Goal: Information Seeking & Learning: Check status

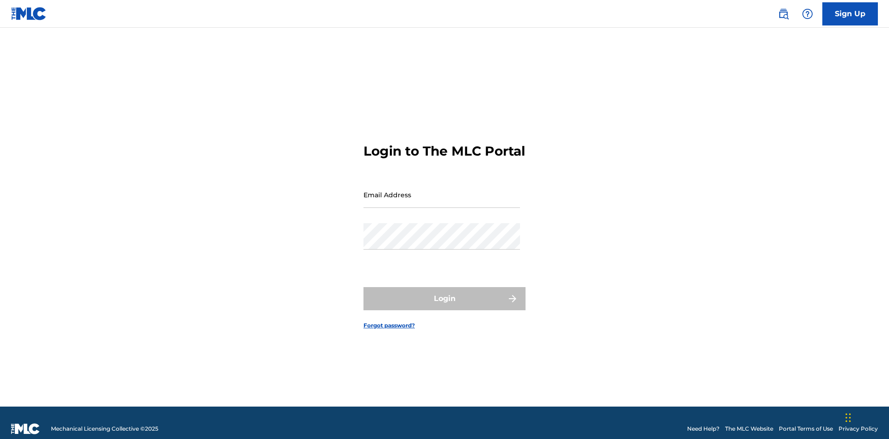
scroll to position [12, 0]
click at [442, 190] on input "Email Address" at bounding box center [441, 195] width 157 height 26
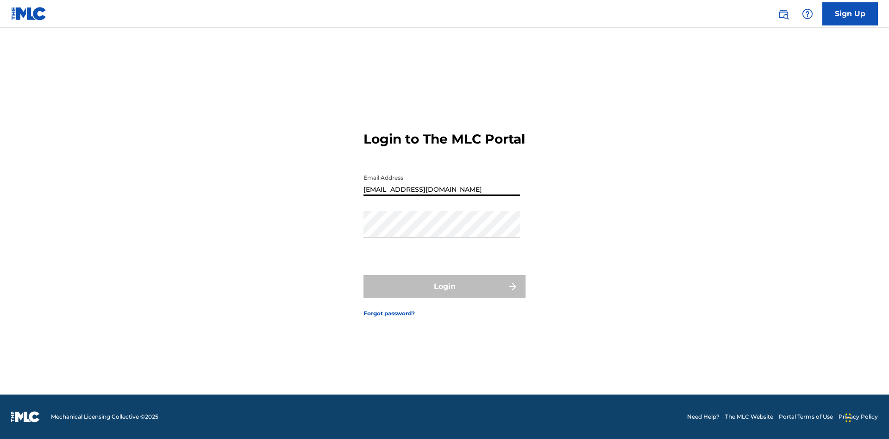
type input "Duke.McTesterson@gmail.com"
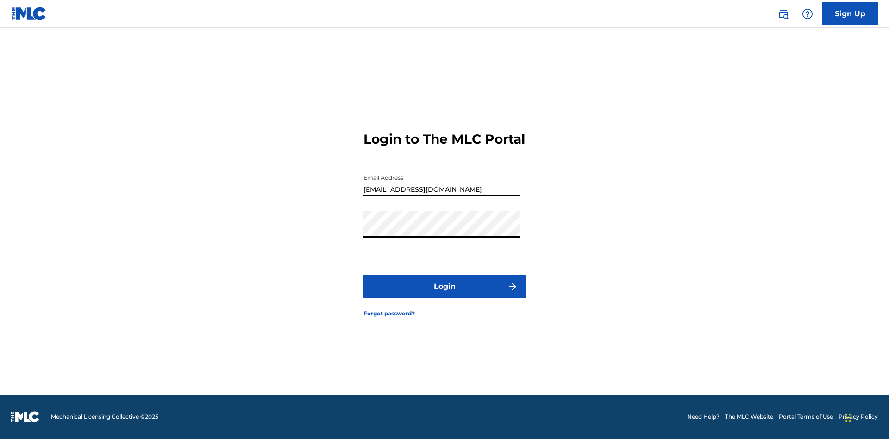
click at [445, 294] on button "Login" at bounding box center [444, 286] width 162 height 23
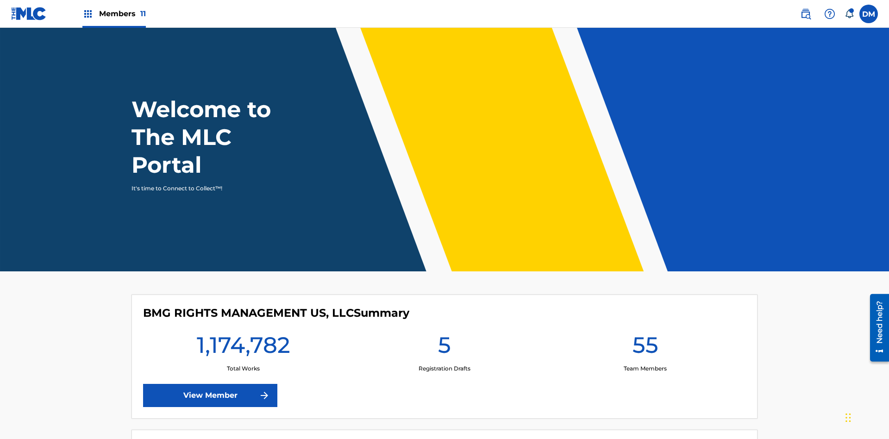
click at [114, 13] on span "Members 11" at bounding box center [122, 13] width 47 height 11
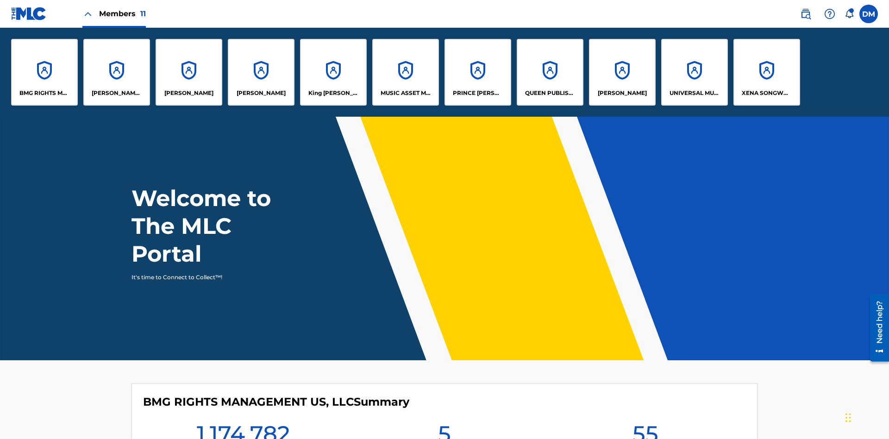
click at [694, 93] on p "UNIVERSAL MUSIC PUB GROUP" at bounding box center [695, 93] width 50 height 8
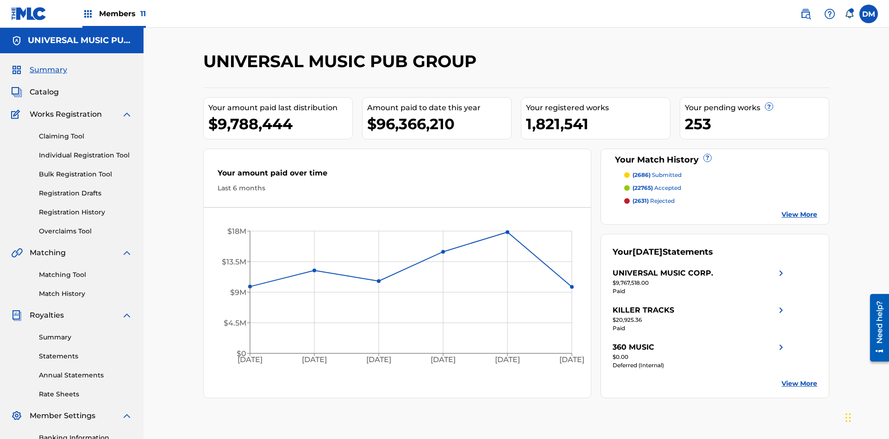
click at [86, 207] on link "Registration History" at bounding box center [86, 212] width 94 height 10
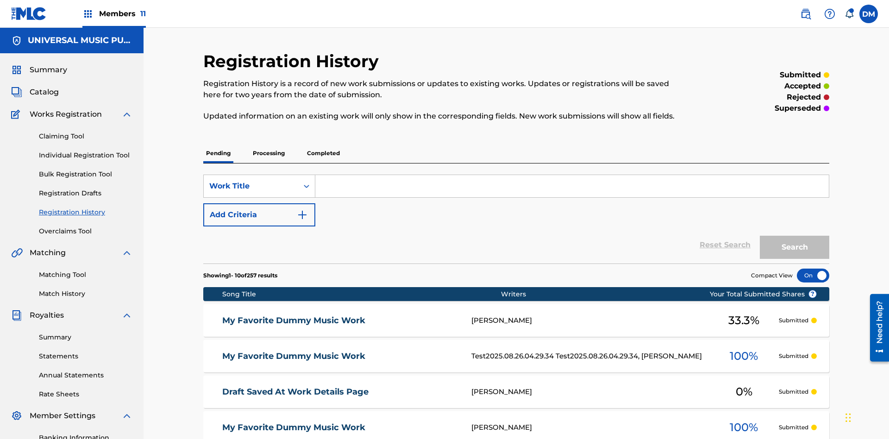
scroll to position [88, 0]
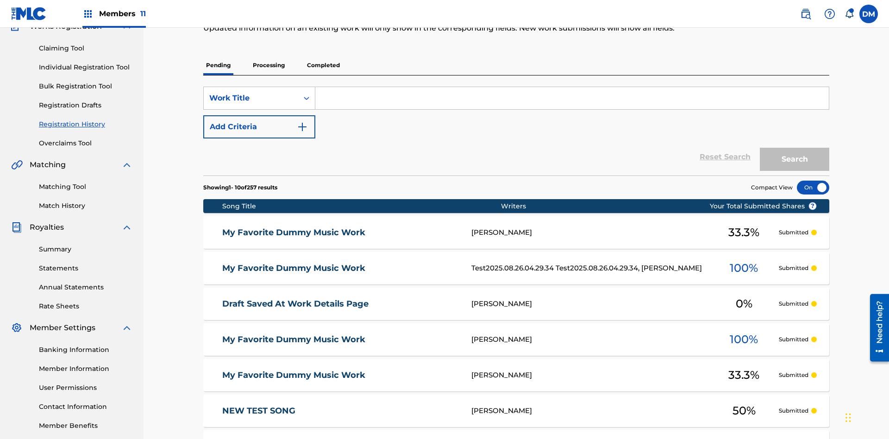
click at [323, 65] on p "Completed" at bounding box center [323, 65] width 38 height 19
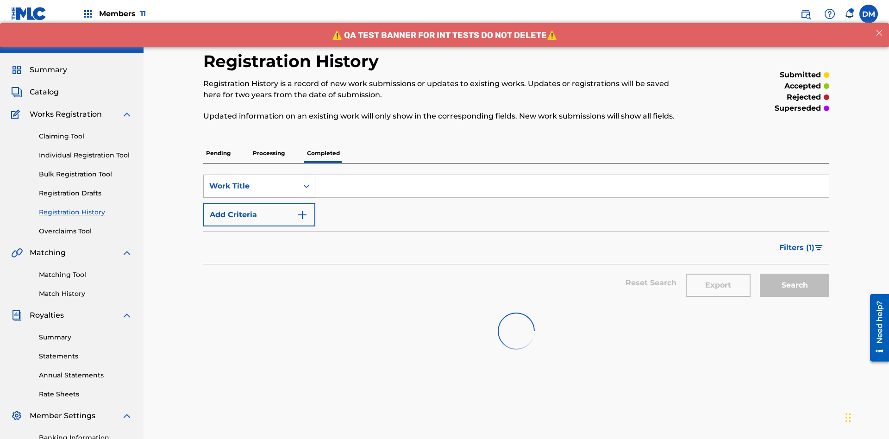
click at [251, 181] on div "Work Title" at bounding box center [250, 186] width 83 height 11
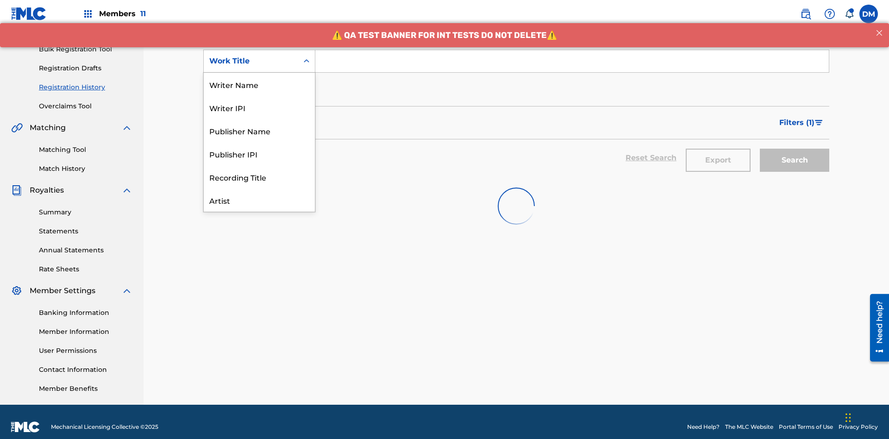
scroll to position [46, 0]
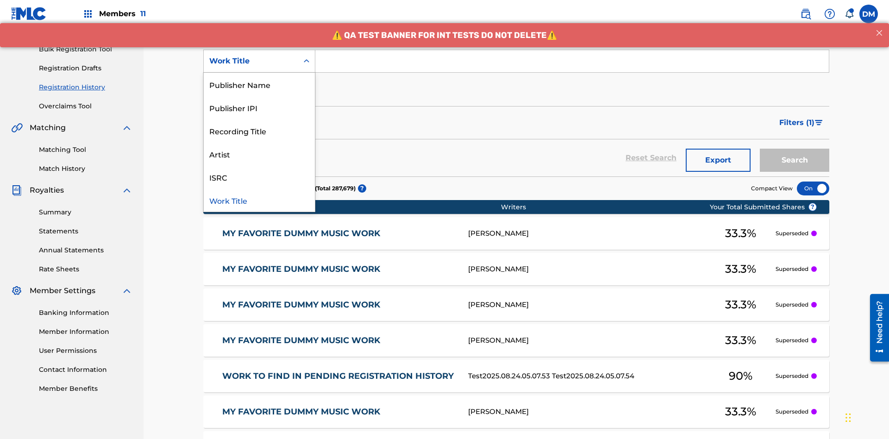
click at [259, 200] on div "Work Title" at bounding box center [259, 199] width 111 height 23
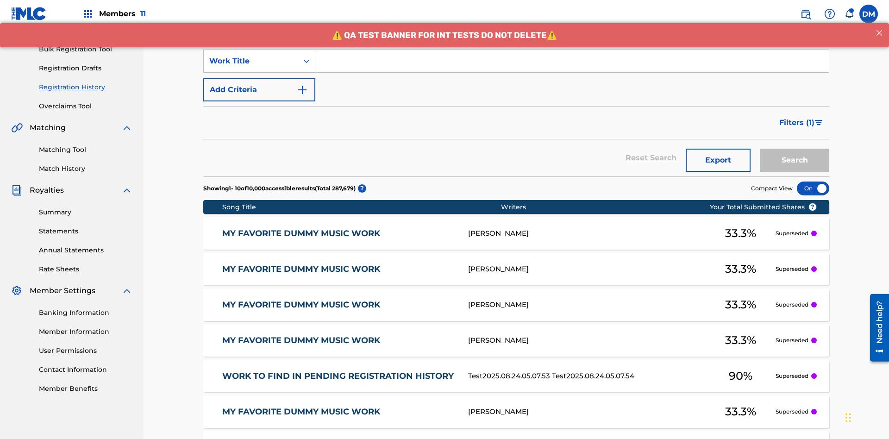
click at [259, 78] on button "Add Criteria" at bounding box center [259, 89] width 112 height 23
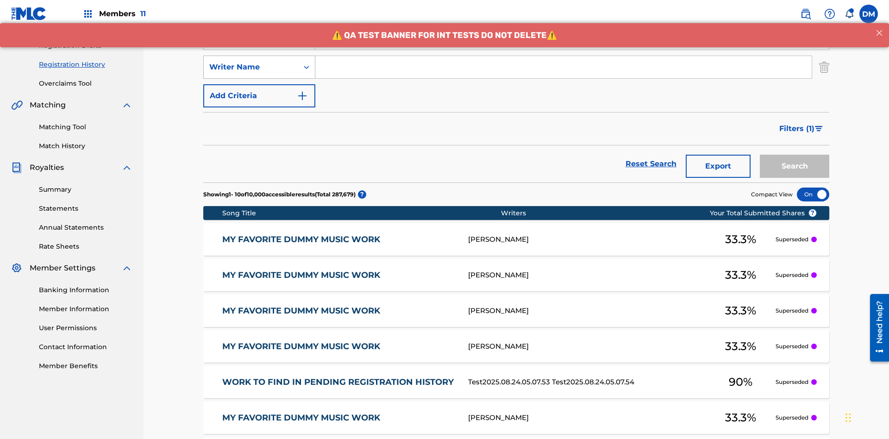
click at [251, 62] on div "Writer Name" at bounding box center [250, 67] width 83 height 11
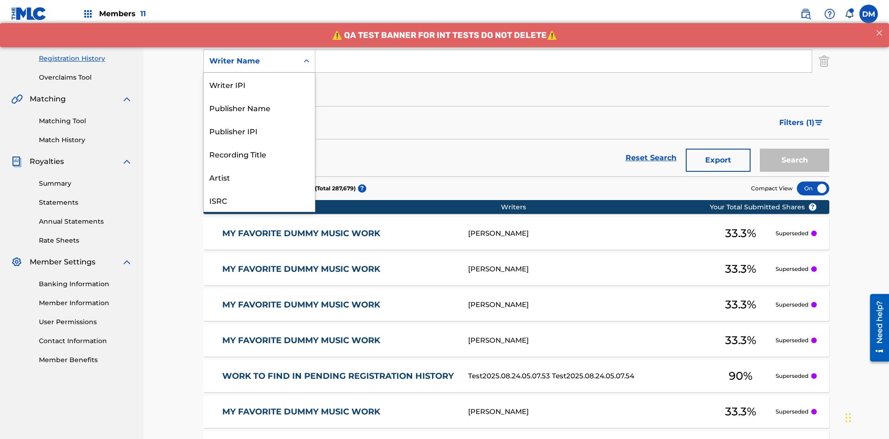
scroll to position [23, 0]
click at [259, 131] on div "Recording Title" at bounding box center [259, 130] width 111 height 23
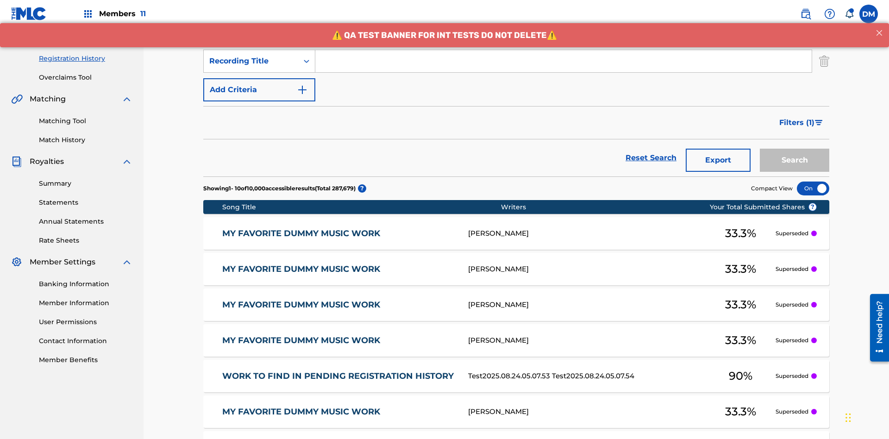
click at [259, 78] on button "Add Criteria" at bounding box center [259, 89] width 112 height 23
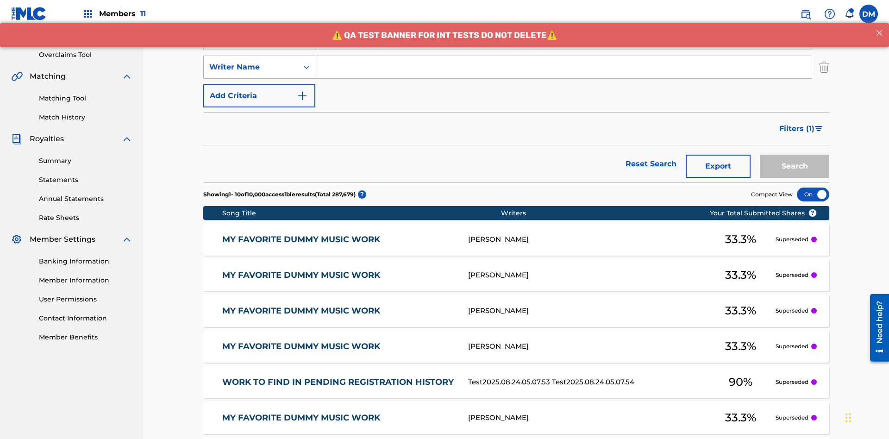
click at [251, 62] on div "Writer Name" at bounding box center [250, 67] width 83 height 11
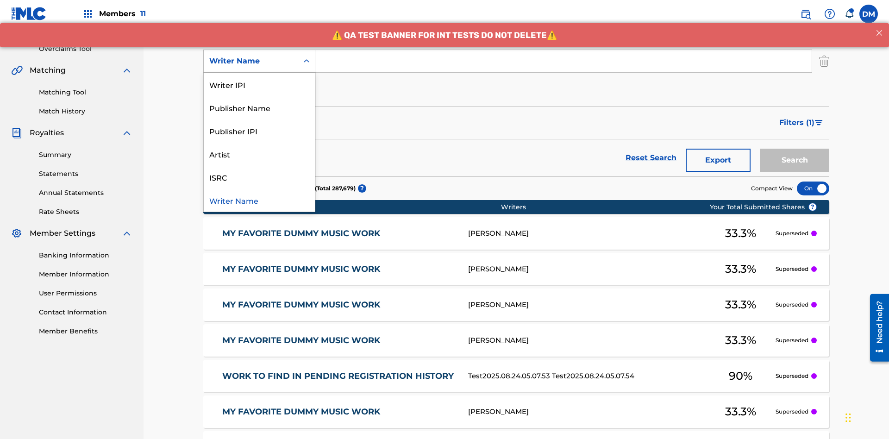
click at [259, 177] on div "ISRC" at bounding box center [259, 176] width 111 height 23
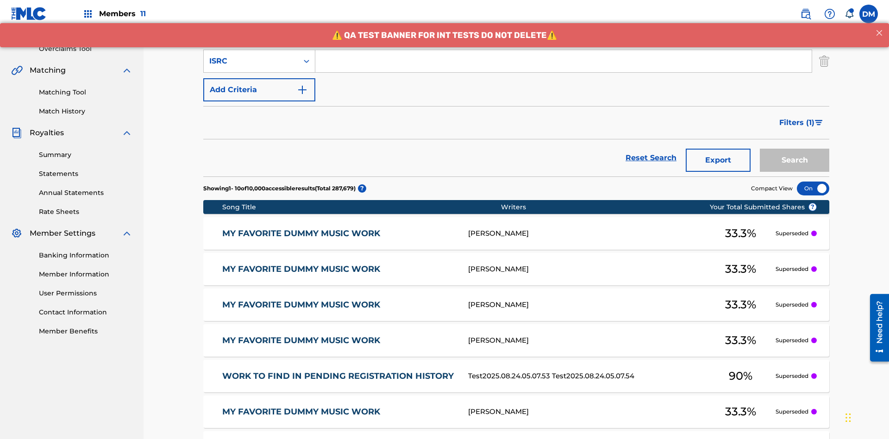
click at [259, 78] on button "Add Criteria" at bounding box center [259, 89] width 112 height 23
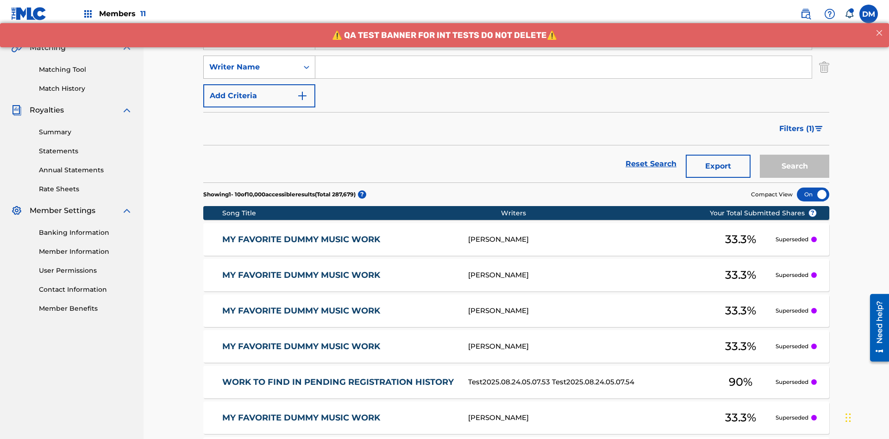
click at [251, 62] on div "Writer Name" at bounding box center [250, 67] width 83 height 11
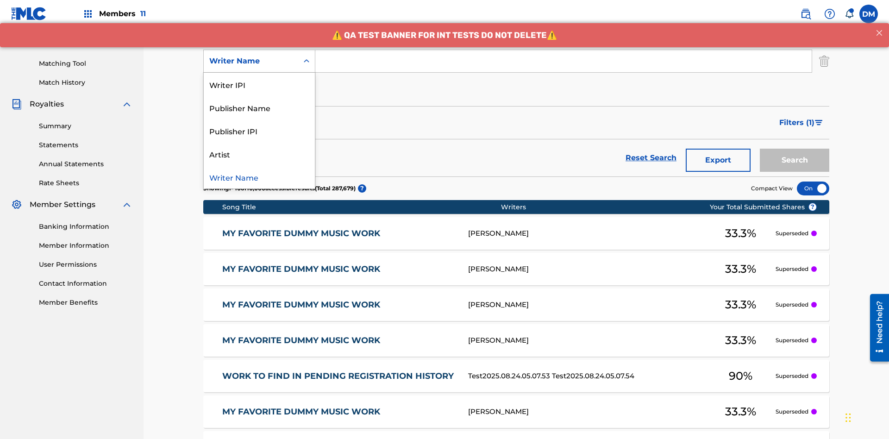
click at [259, 177] on div "Writer Name" at bounding box center [259, 176] width 111 height 23
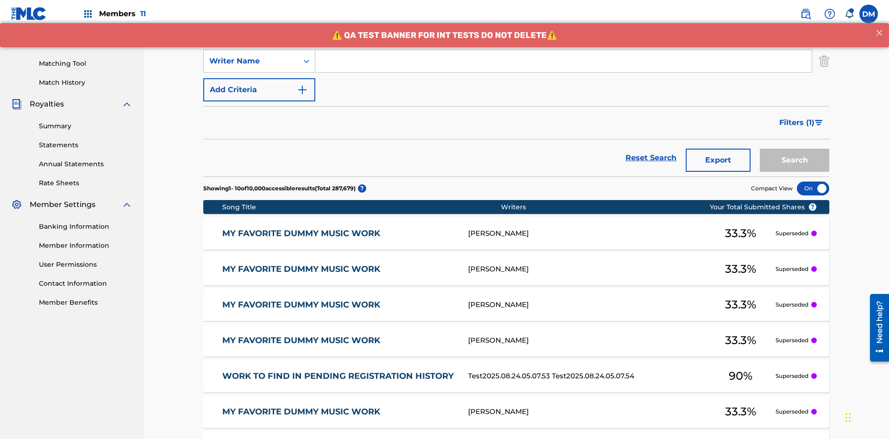
click at [259, 78] on button "Add Criteria" at bounding box center [259, 89] width 112 height 23
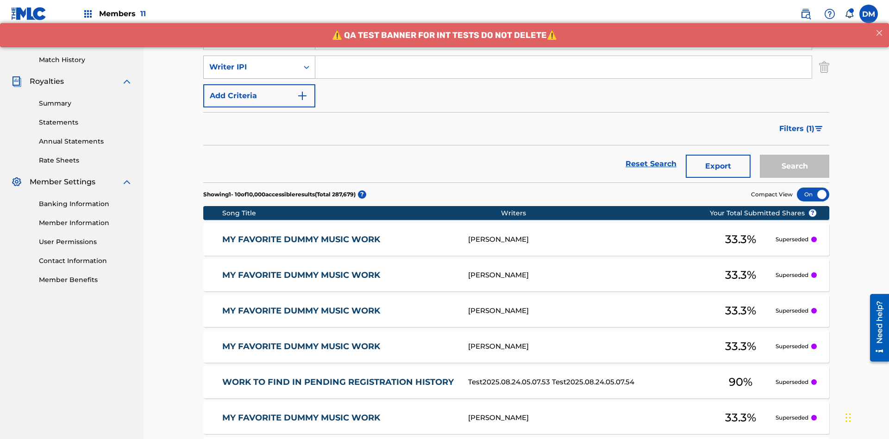
click at [251, 62] on div "Writer IPI" at bounding box center [250, 67] width 83 height 11
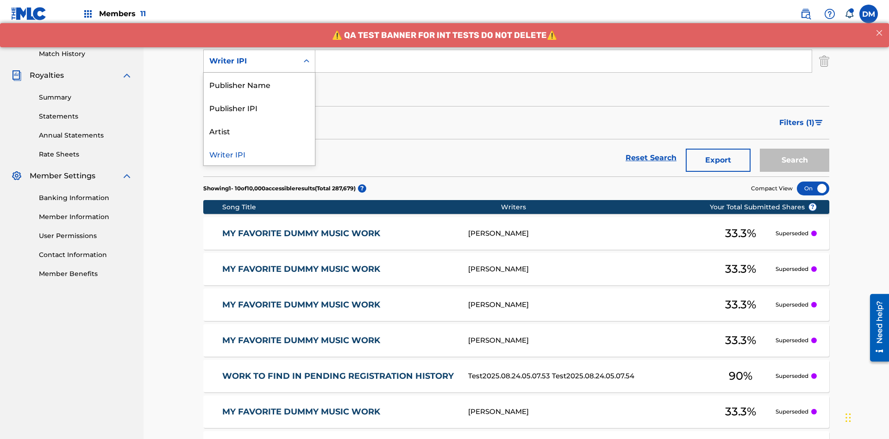
click at [259, 84] on div "Publisher Name" at bounding box center [259, 84] width 111 height 23
click at [259, 78] on button "Add Criteria" at bounding box center [259, 89] width 112 height 23
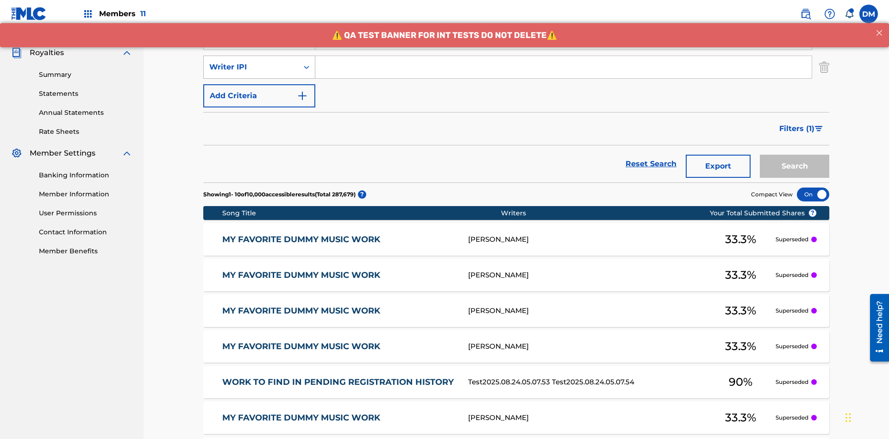
click at [251, 62] on div "Writer IPI" at bounding box center [250, 67] width 83 height 11
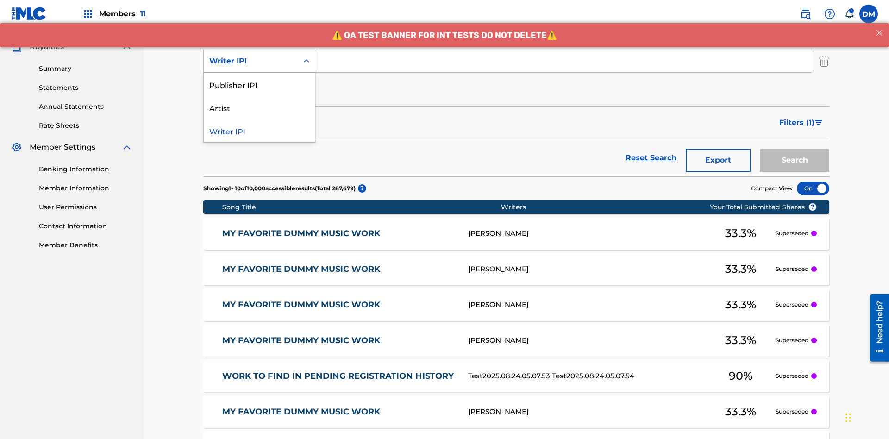
click at [259, 84] on div "Publisher IPI" at bounding box center [259, 84] width 111 height 23
click at [259, 78] on button "Add Criteria" at bounding box center [259, 89] width 112 height 23
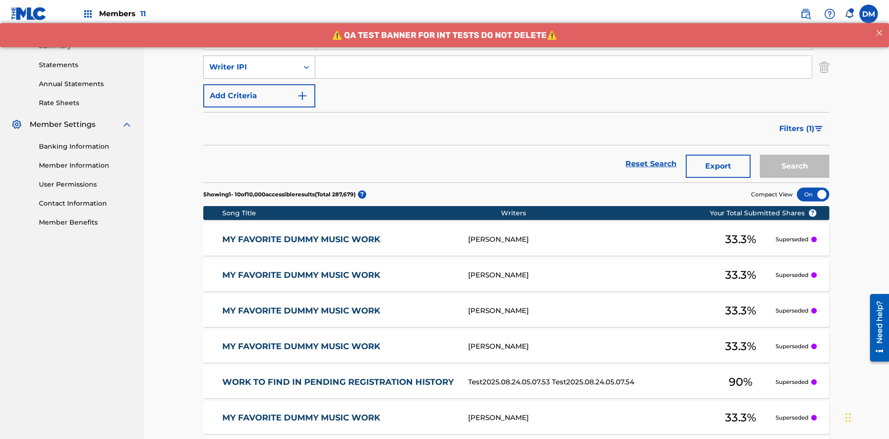
click at [251, 62] on div "Writer IPI" at bounding box center [250, 67] width 83 height 11
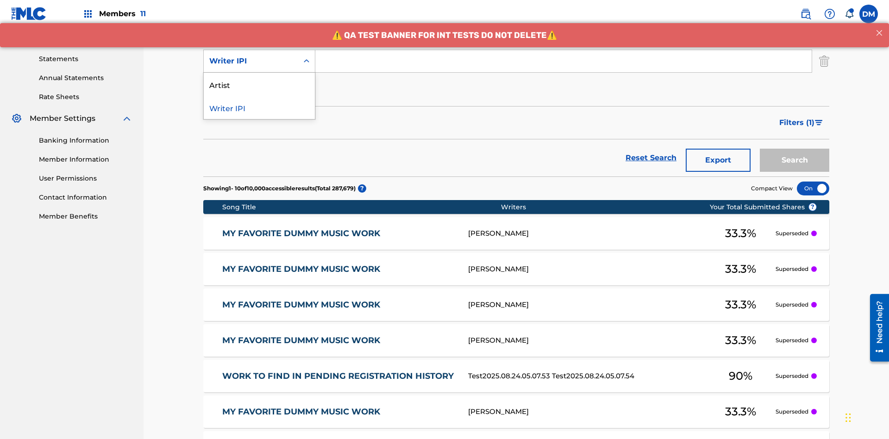
click at [259, 84] on div "Artist" at bounding box center [259, 84] width 111 height 23
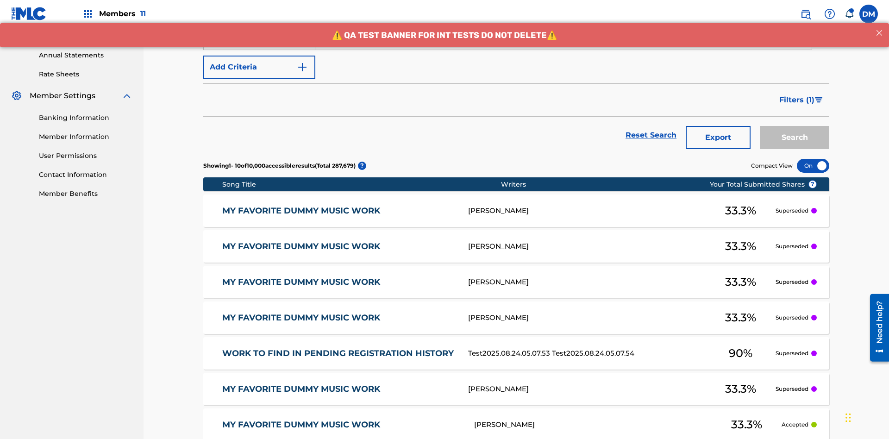
click at [259, 67] on button "Add Criteria" at bounding box center [259, 67] width 112 height 23
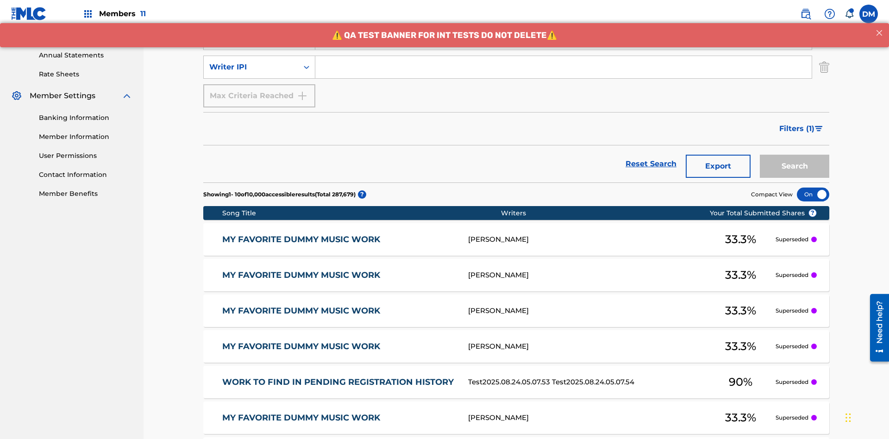
scroll to position [326, 0]
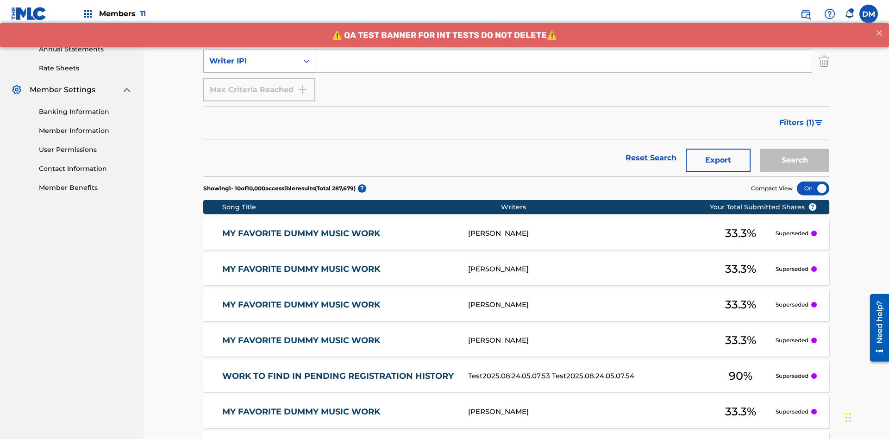
click at [251, 61] on div "Writer IPI" at bounding box center [250, 61] width 83 height 11
click at [259, 84] on div "Writer IPI" at bounding box center [259, 84] width 111 height 23
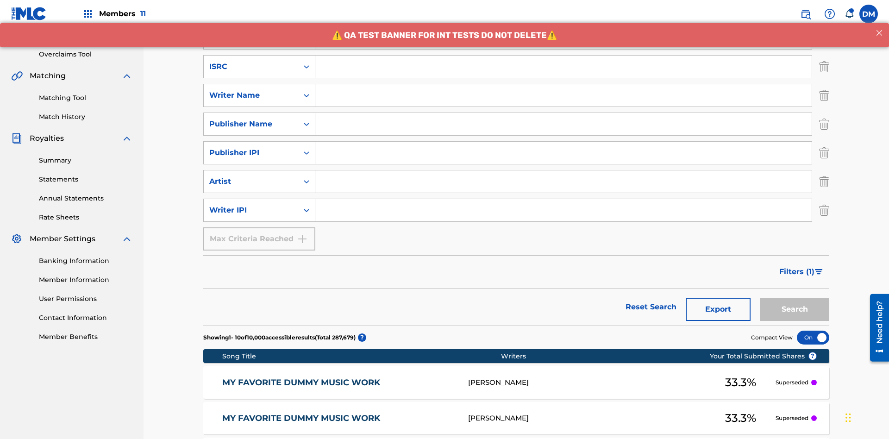
click at [564, 67] on input "Search Form" at bounding box center [563, 67] width 496 height 22
type input "AA3123123123"
click at [572, 20] on input "Search Form" at bounding box center [571, 9] width 513 height 22
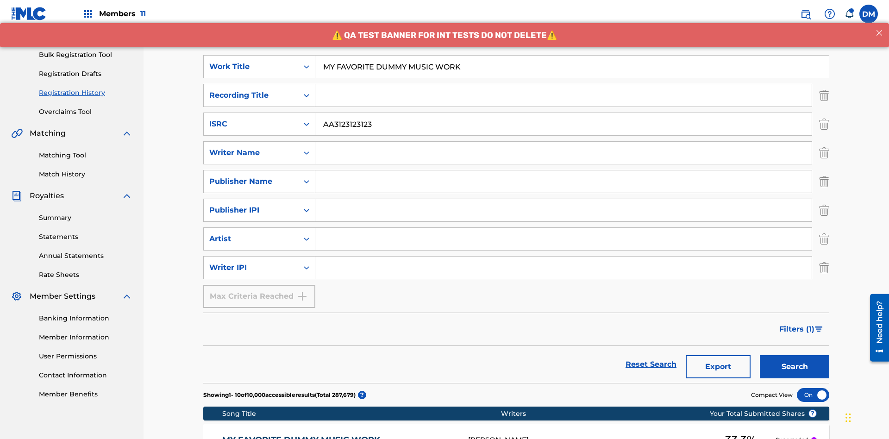
type input "MY FAVORITE DUMMY MUSIC WORK"
click at [564, 142] on input "Search Form" at bounding box center [563, 153] width 496 height 22
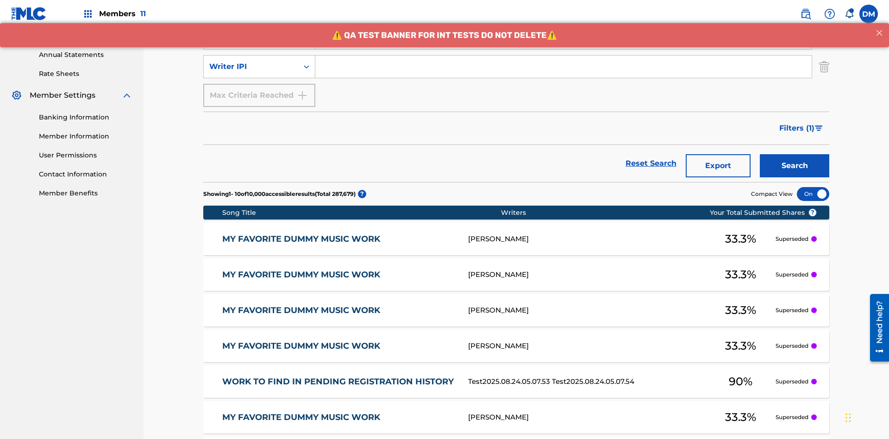
type input "BERKOWITZ"
click at [564, 67] on input "Search Form" at bounding box center [563, 67] width 496 height 22
type input "00741807247"
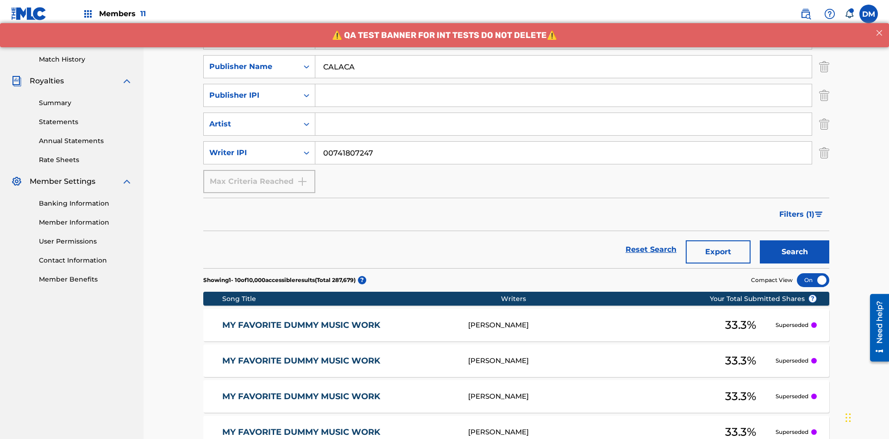
type input "CALACA"
click at [564, 84] on input "Search Form" at bounding box center [563, 95] width 496 height 22
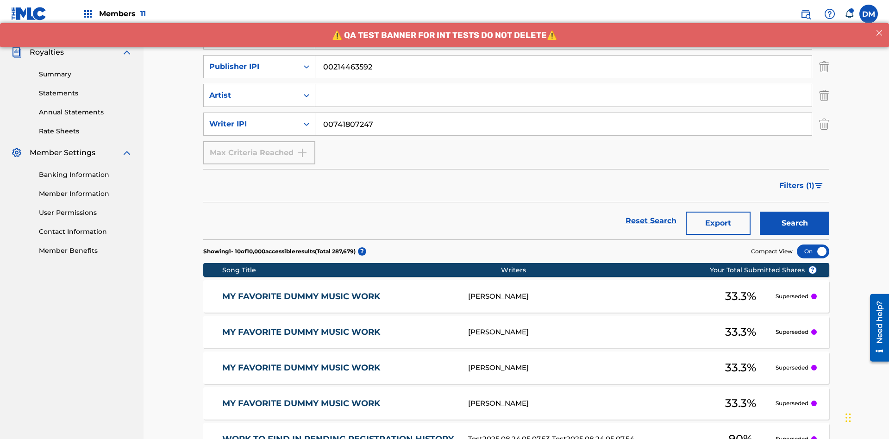
type input "00214463592"
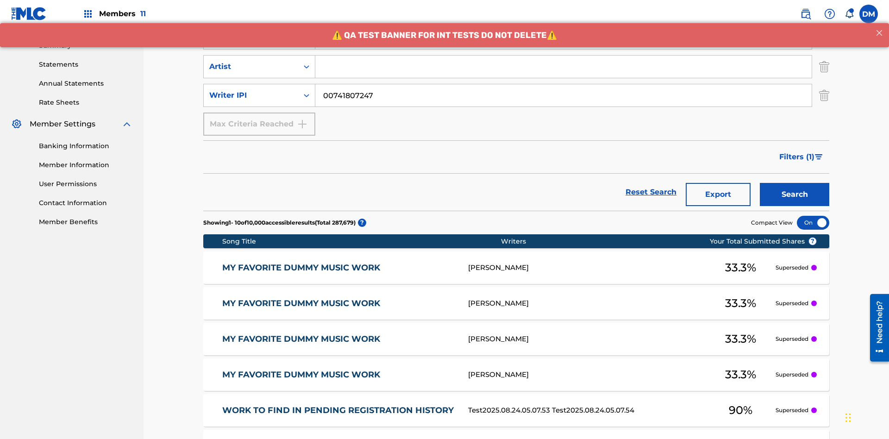
type input "Best Song Ever"
click at [564, 67] on input "Search Form" at bounding box center [563, 67] width 496 height 22
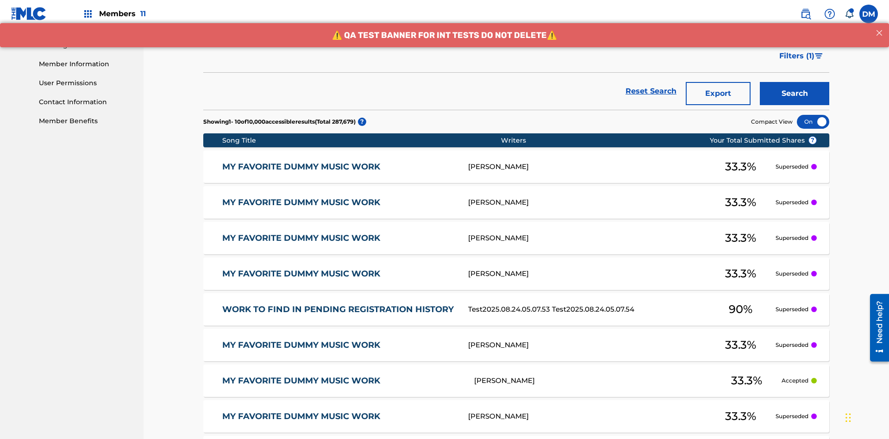
type input "Joe Lewis"
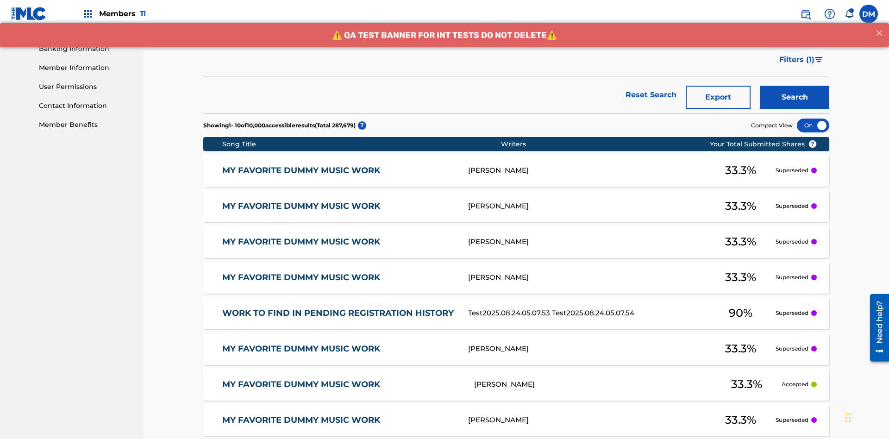
click at [795, 86] on button "Search" at bounding box center [794, 97] width 69 height 23
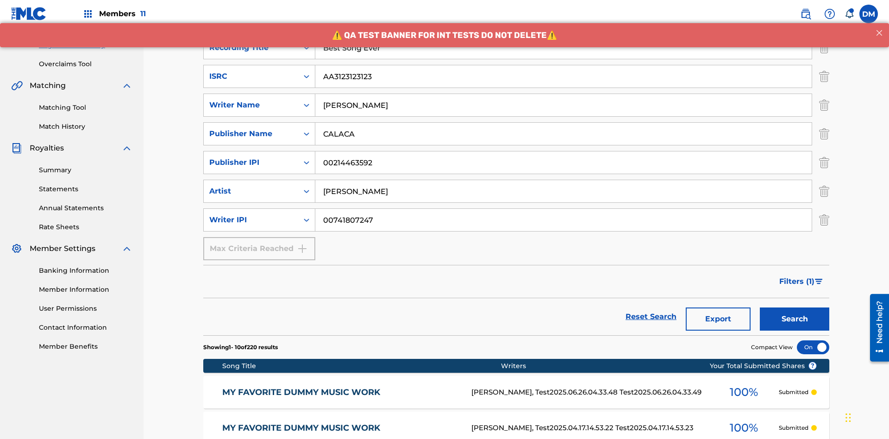
scroll to position [452, 0]
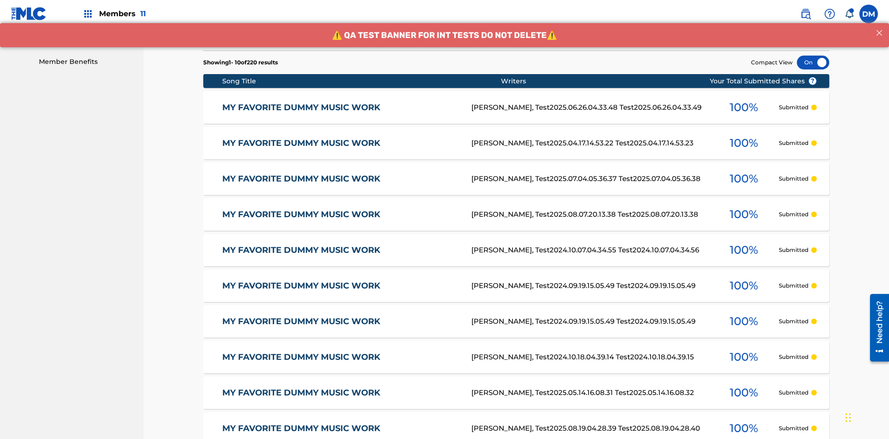
click at [813, 63] on div at bounding box center [813, 63] width 32 height 14
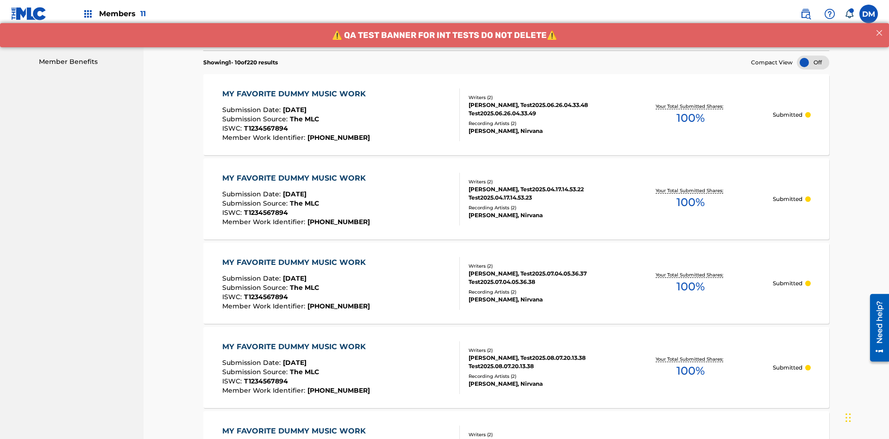
click at [295, 88] on div "MY FAVORITE DUMMY MUSIC WORK" at bounding box center [296, 93] width 148 height 11
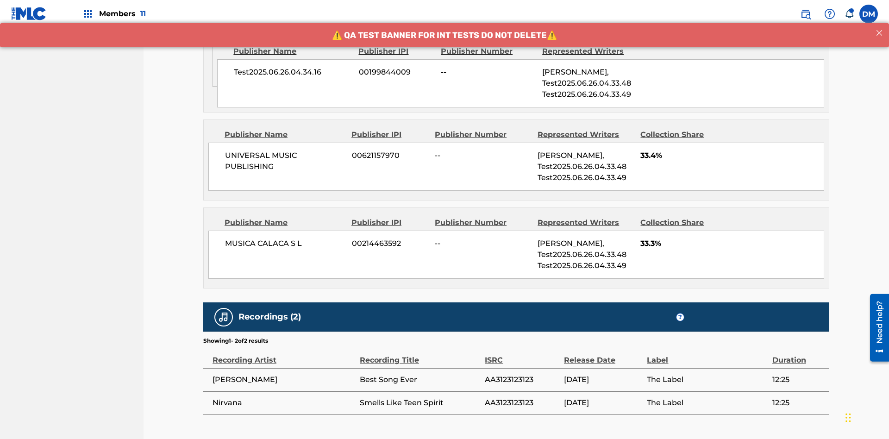
scroll to position [636, 0]
